Goal: Find specific page/section: Find specific page/section

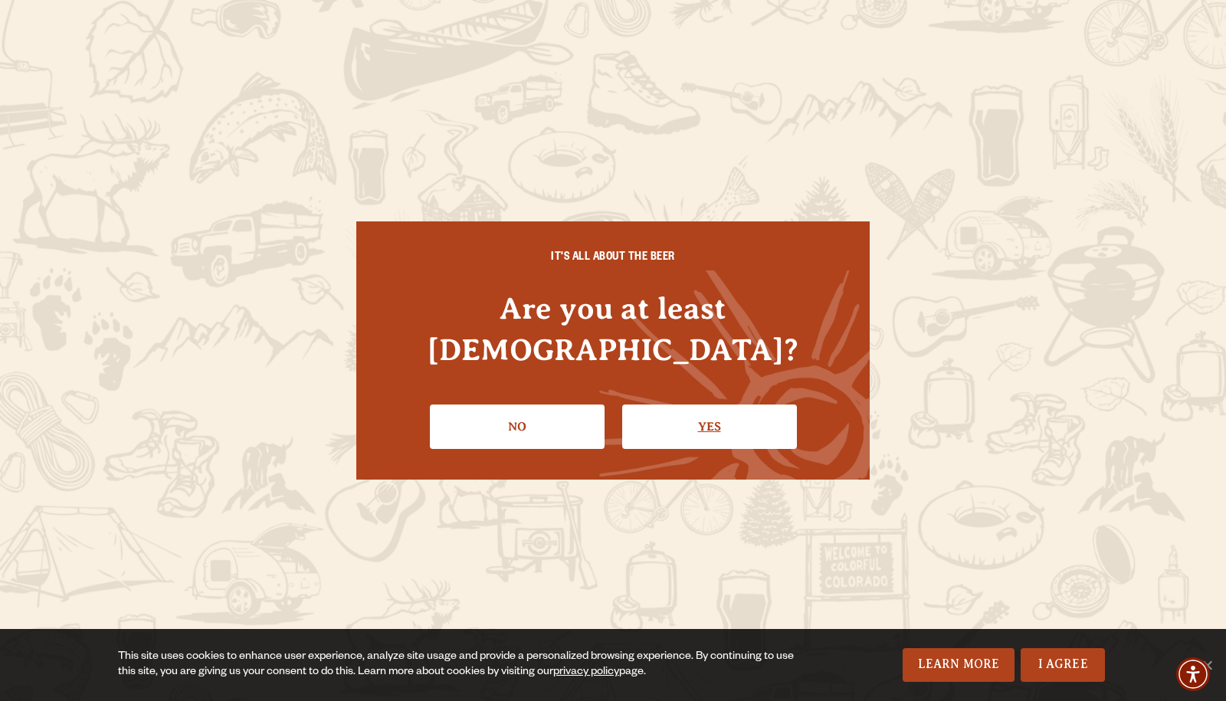
click at [659, 425] on link "Yes" at bounding box center [709, 427] width 175 height 44
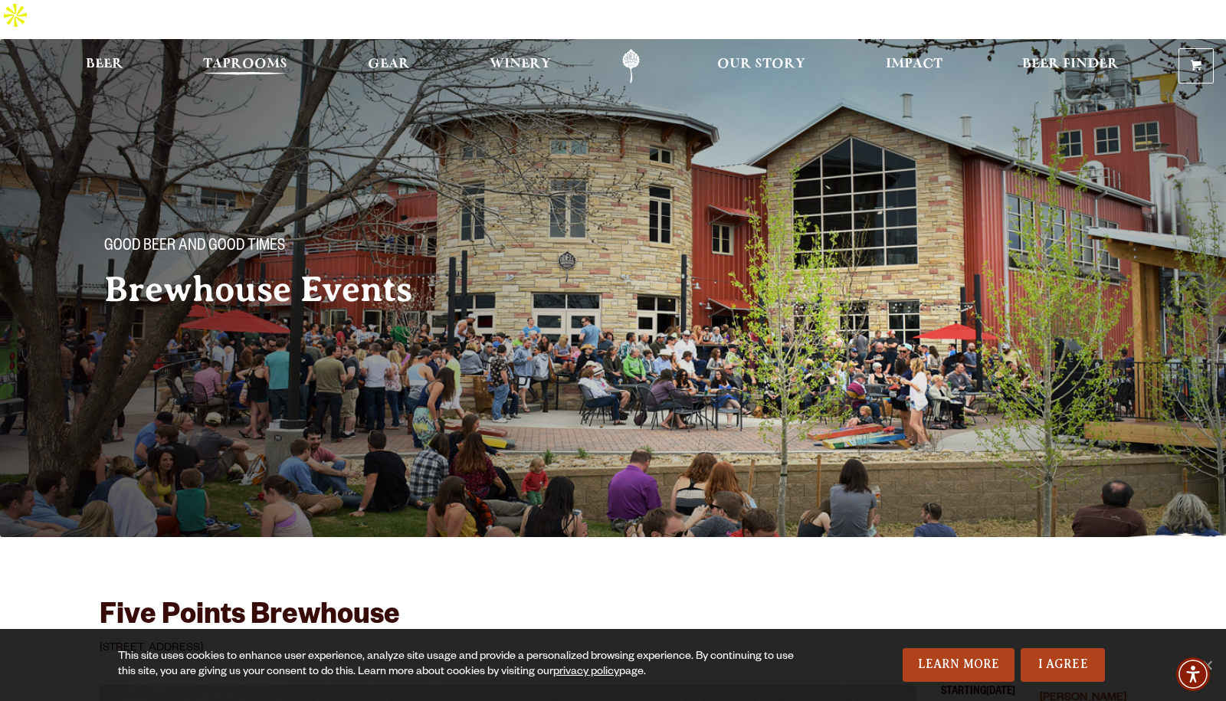
click at [273, 58] on span "Taprooms" at bounding box center [245, 64] width 84 height 12
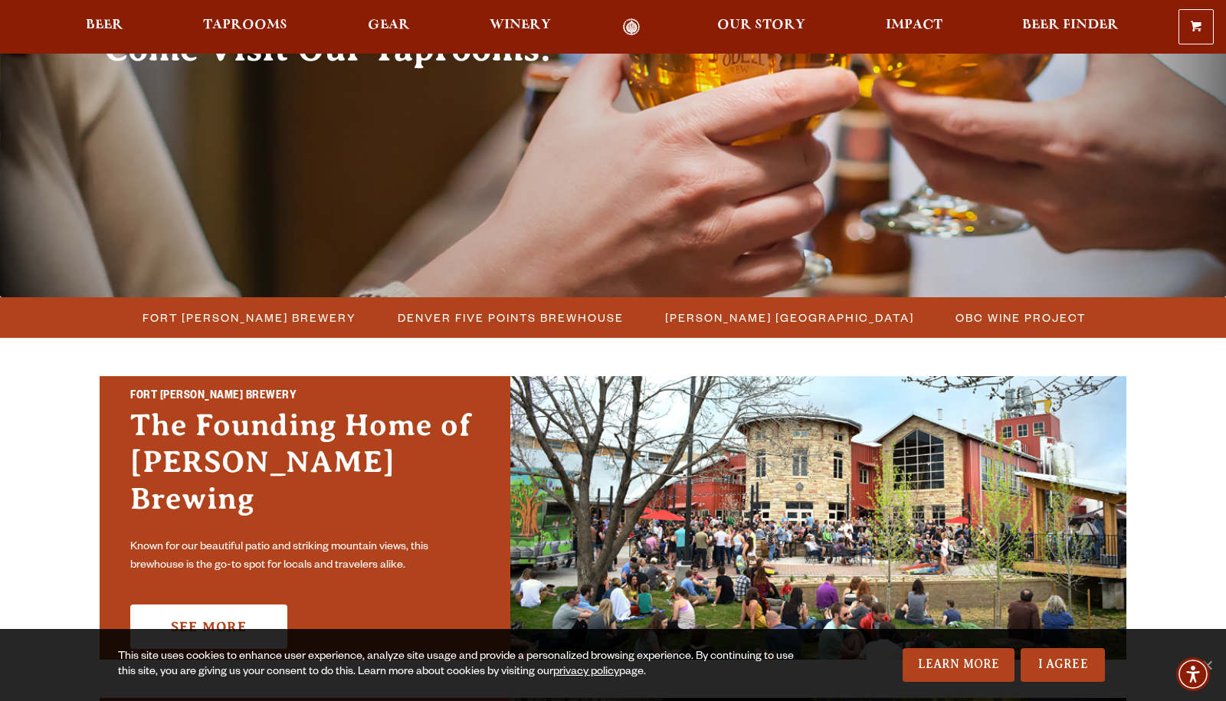
scroll to position [223, 0]
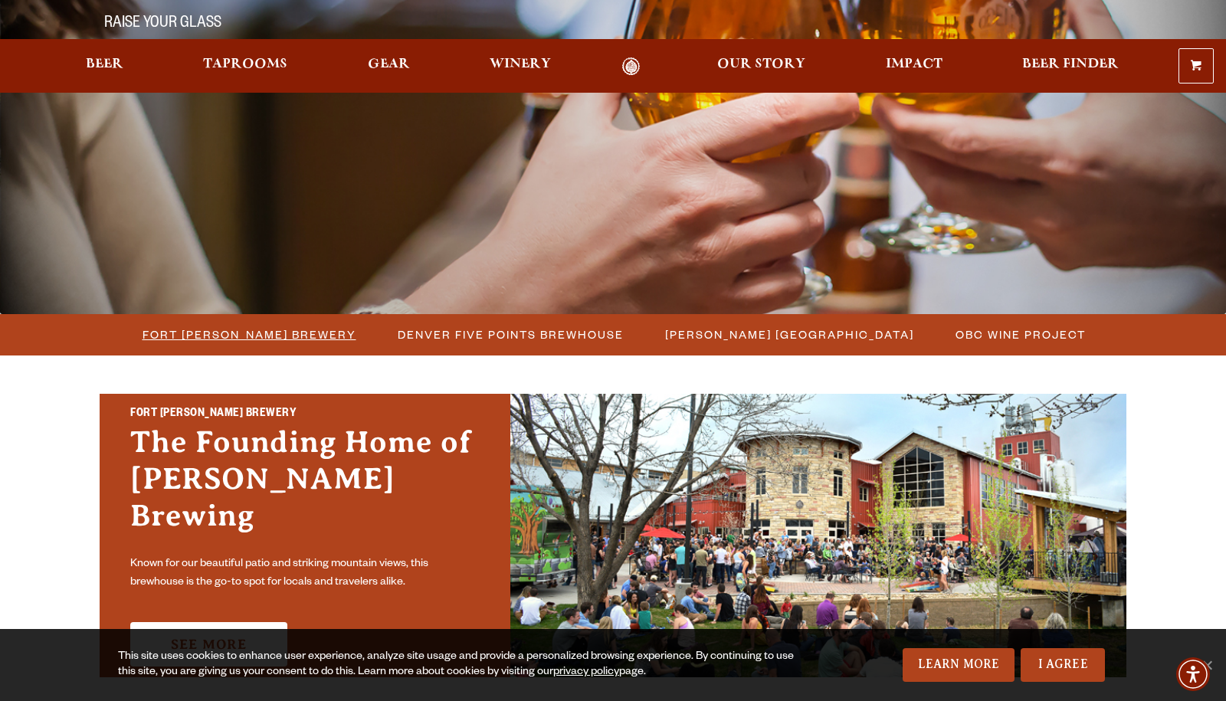
click at [303, 323] on span "Fort [PERSON_NAME] Brewery" at bounding box center [250, 334] width 214 height 22
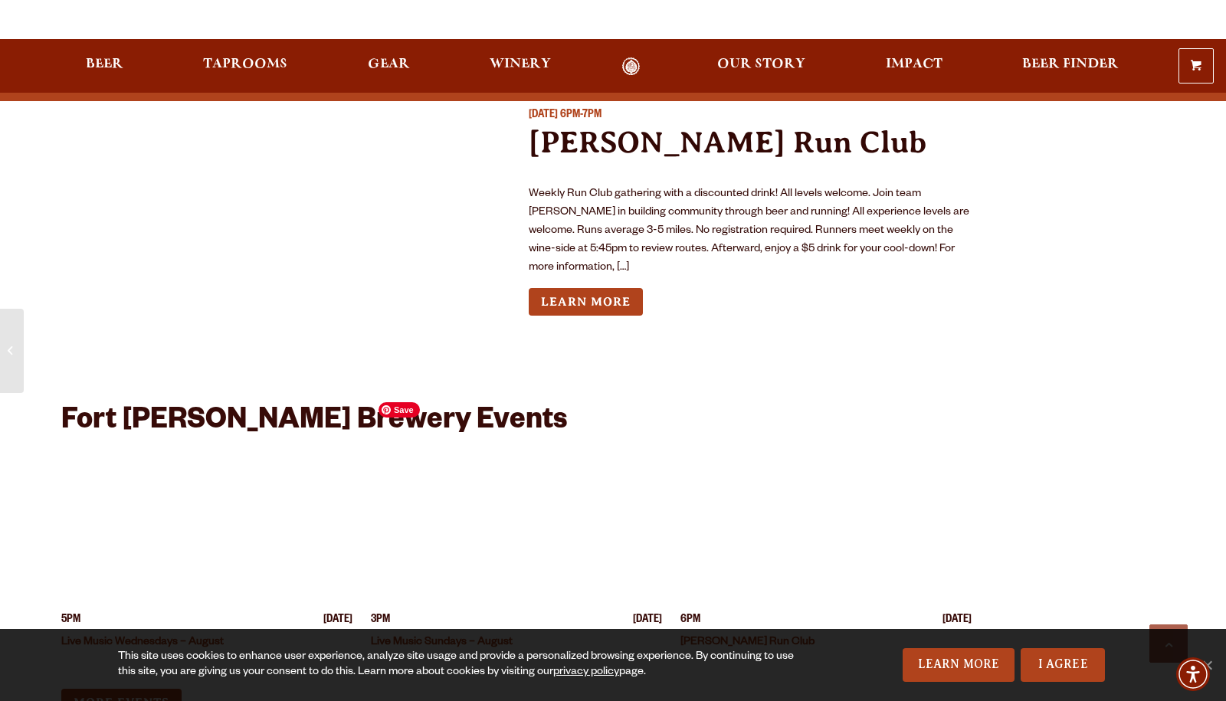
scroll to position [3718, 0]
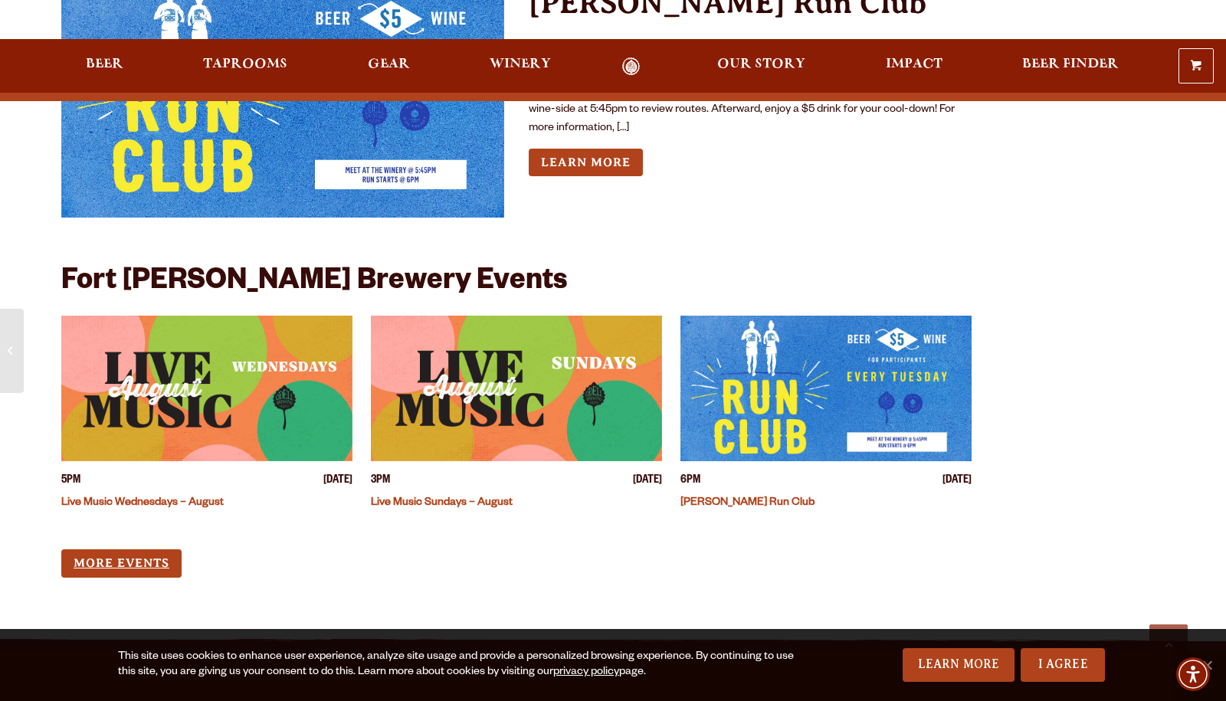
click at [129, 550] on link "More Events" at bounding box center [121, 564] width 120 height 28
